Goal: Navigation & Orientation: Find specific page/section

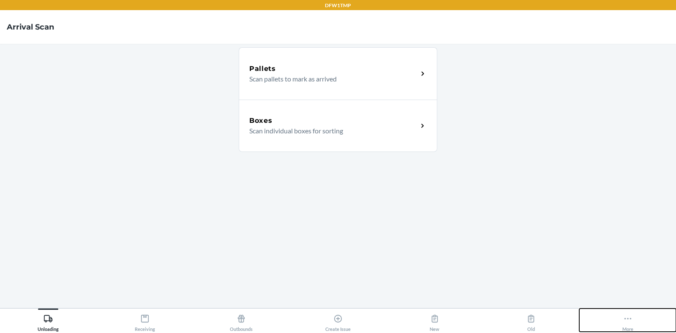
click at [637, 318] on button "More" at bounding box center [627, 320] width 97 height 23
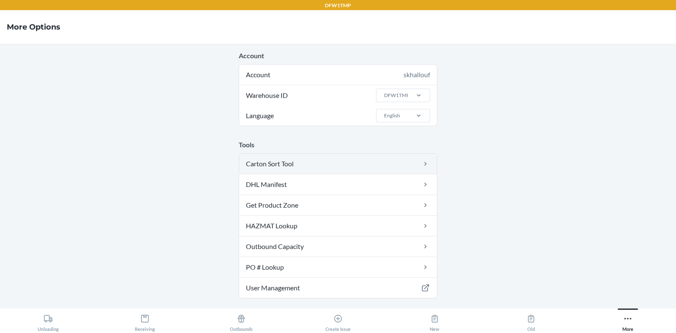
click at [424, 166] on icon at bounding box center [425, 164] width 9 height 8
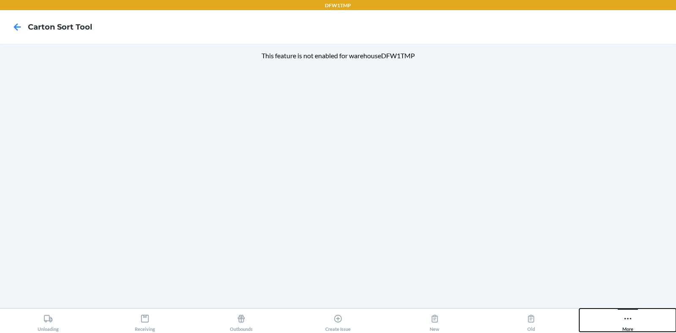
click at [622, 320] on div "More" at bounding box center [627, 321] width 11 height 21
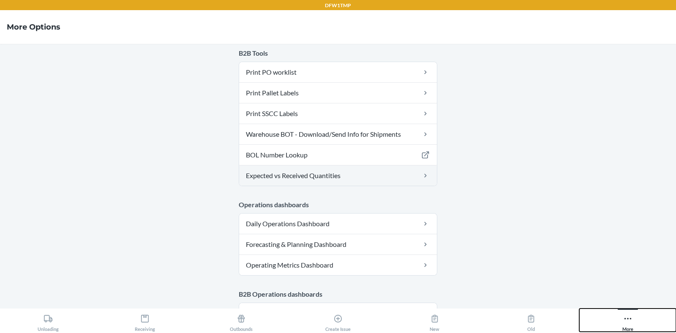
scroll to position [317, 0]
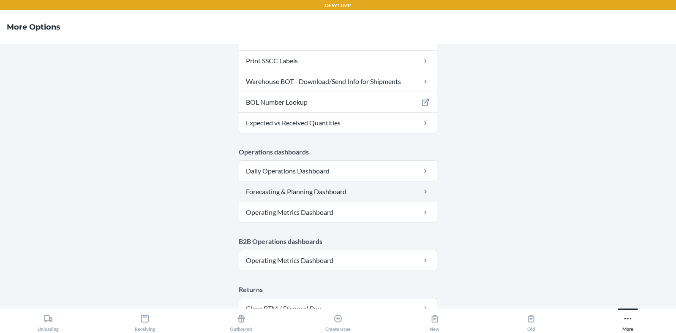
click at [334, 191] on link "Forecasting & Planning Dashboard" at bounding box center [338, 192] width 198 height 20
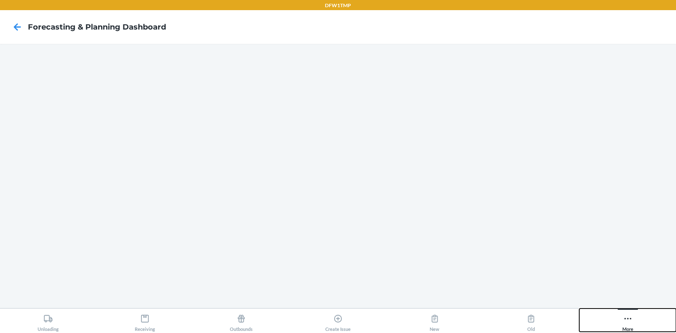
click at [630, 316] on icon at bounding box center [627, 318] width 9 height 9
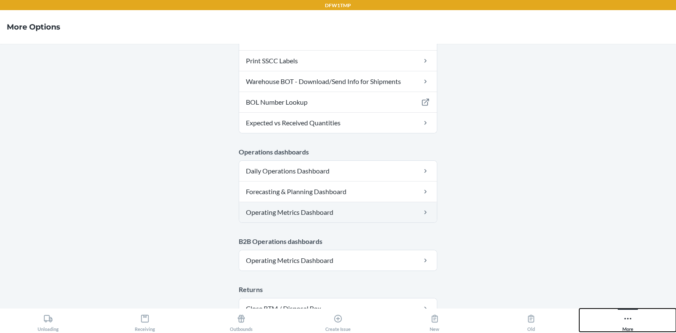
scroll to position [211, 0]
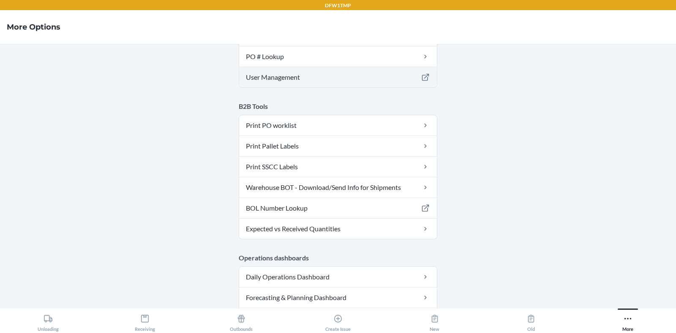
click at [295, 75] on link "User Management" at bounding box center [338, 77] width 198 height 20
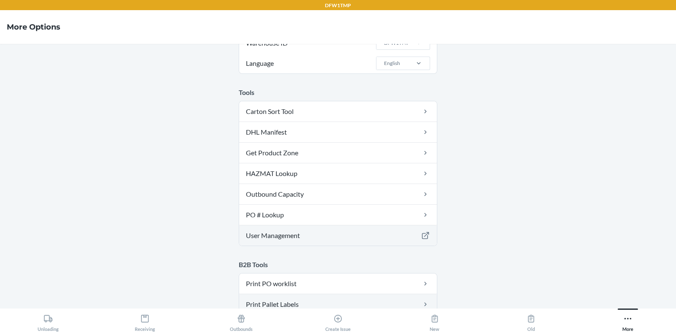
scroll to position [497, 0]
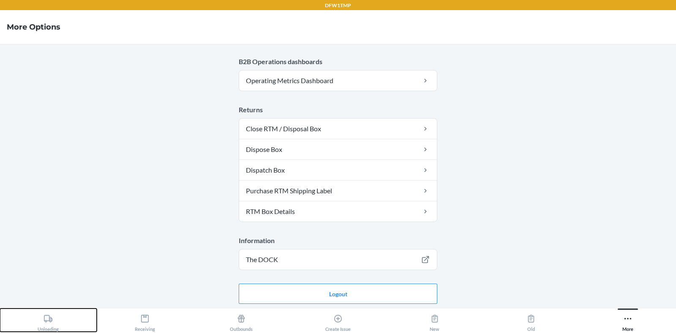
click at [57, 315] on div "Unloading" at bounding box center [48, 321] width 21 height 21
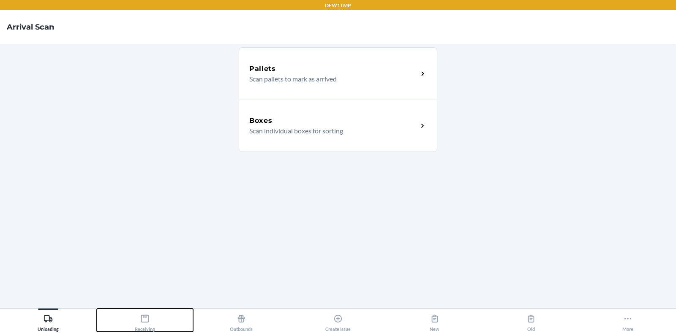
click at [145, 313] on div "Receiving" at bounding box center [145, 321] width 20 height 21
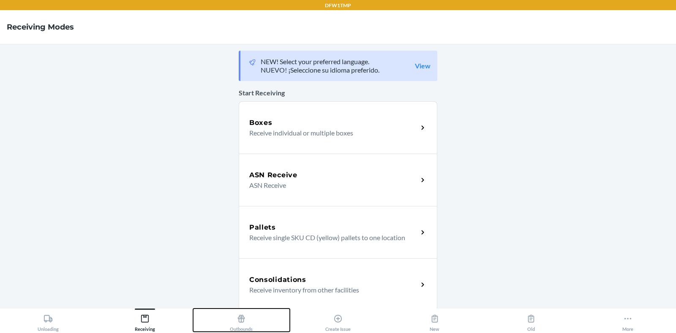
click at [231, 321] on div "Outbounds" at bounding box center [241, 321] width 23 height 21
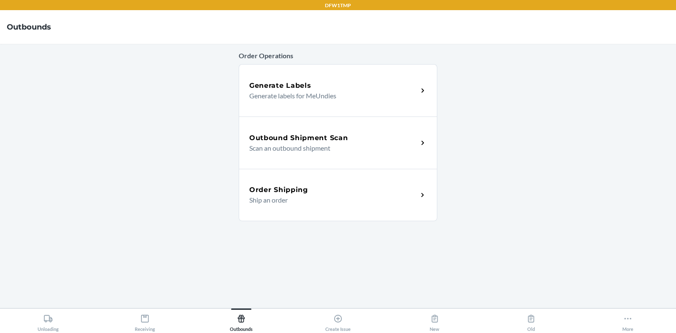
click at [369, 136] on div "Outbound Shipment Scan" at bounding box center [333, 138] width 168 height 10
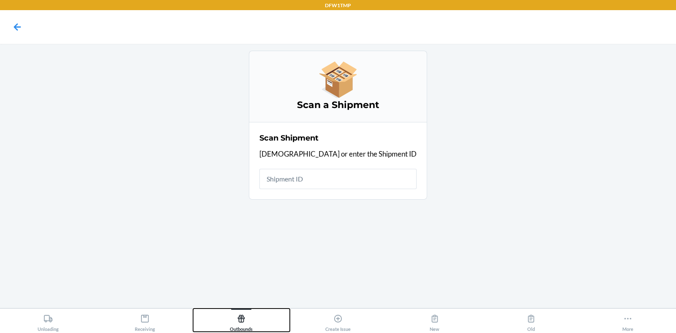
click at [239, 325] on div "Outbounds" at bounding box center [241, 321] width 23 height 21
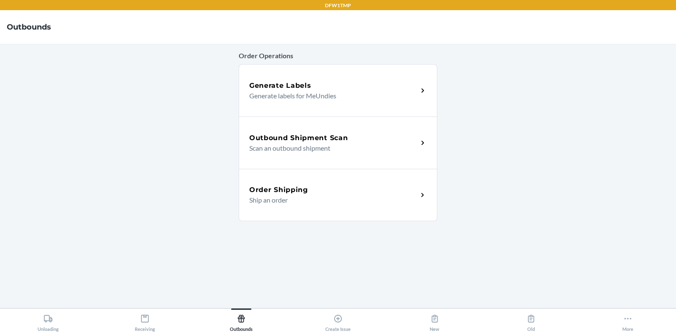
click at [299, 207] on div "Order Shipping Ship an order" at bounding box center [338, 195] width 198 height 52
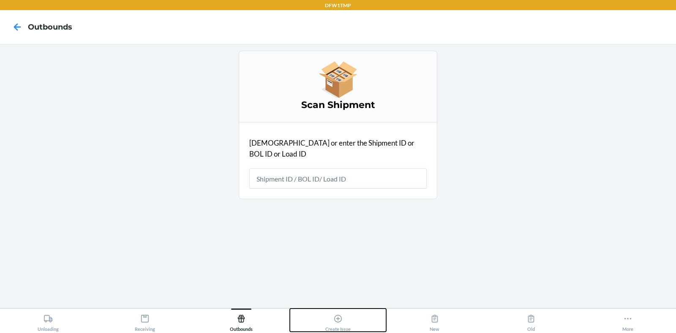
click at [327, 321] on div "Create Issue" at bounding box center [337, 321] width 25 height 21
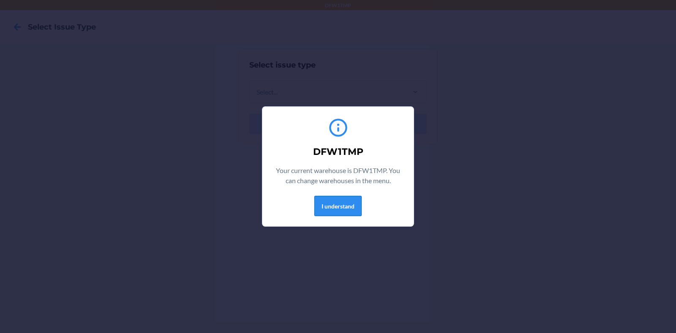
click at [341, 201] on button "I understand" at bounding box center [337, 206] width 47 height 20
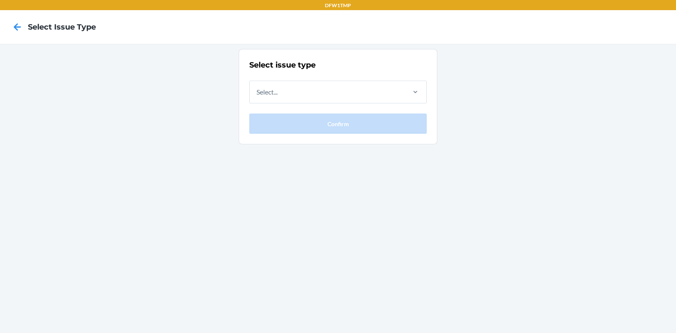
click at [24, 28] on div at bounding box center [17, 26] width 21 height 21
click at [16, 27] on icon at bounding box center [17, 26] width 7 height 7
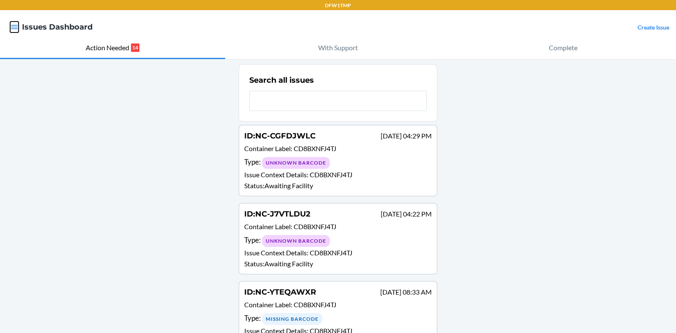
click at [17, 27] on icon "button" at bounding box center [14, 27] width 7 height 4
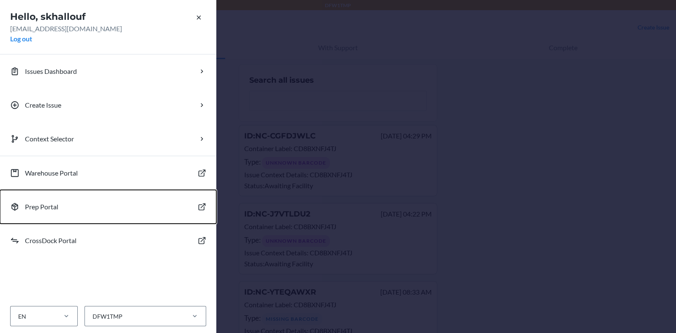
click at [49, 209] on p "Prep Portal" at bounding box center [41, 207] width 33 height 10
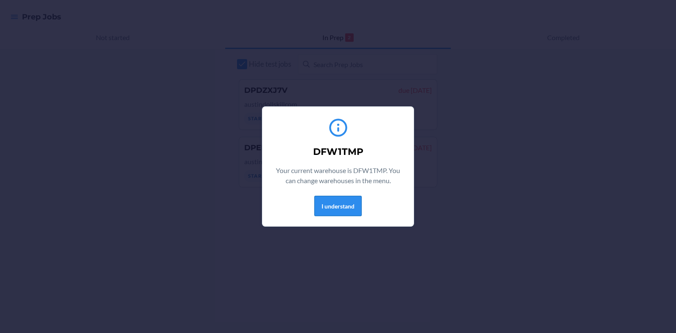
click at [328, 204] on button "I understand" at bounding box center [337, 206] width 47 height 20
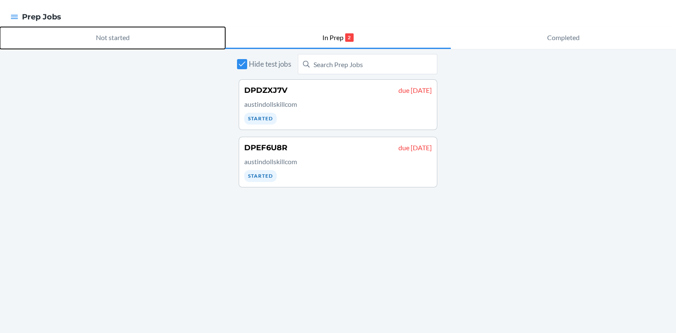
click at [113, 40] on p "Not started" at bounding box center [113, 38] width 34 height 10
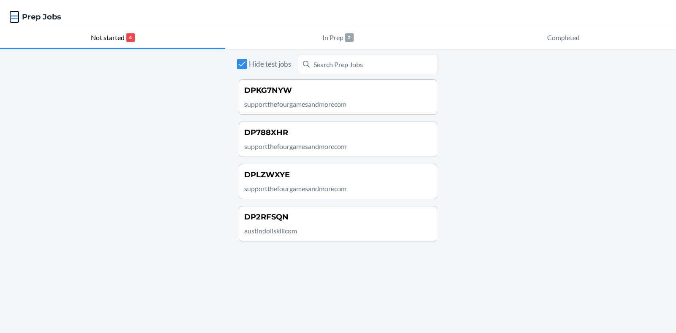
click at [16, 18] on icon "button" at bounding box center [14, 17] width 8 height 8
